Goal: Task Accomplishment & Management: Manage account settings

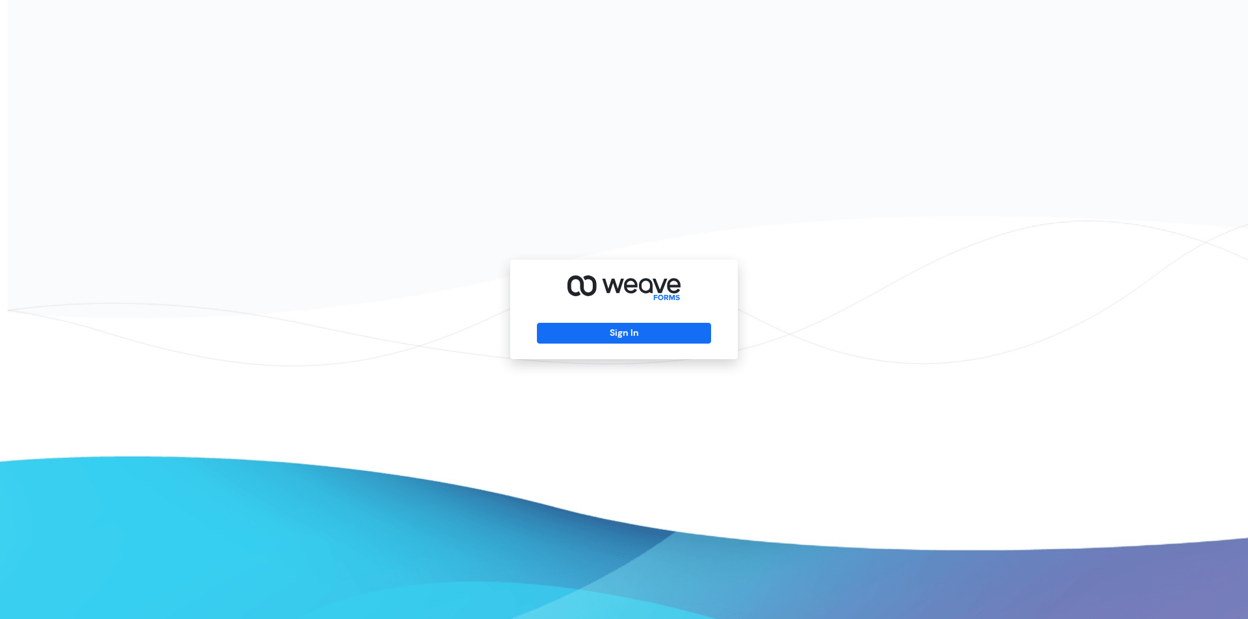
drag, startPoint x: 626, startPoint y: 328, endPoint x: 634, endPoint y: 296, distance: 33.6
click at [625, 328] on button "Sign In" at bounding box center [624, 333] width 174 height 21
click at [551, 336] on button "Sign In" at bounding box center [624, 333] width 174 height 21
